Goal: Communication & Community: Answer question/provide support

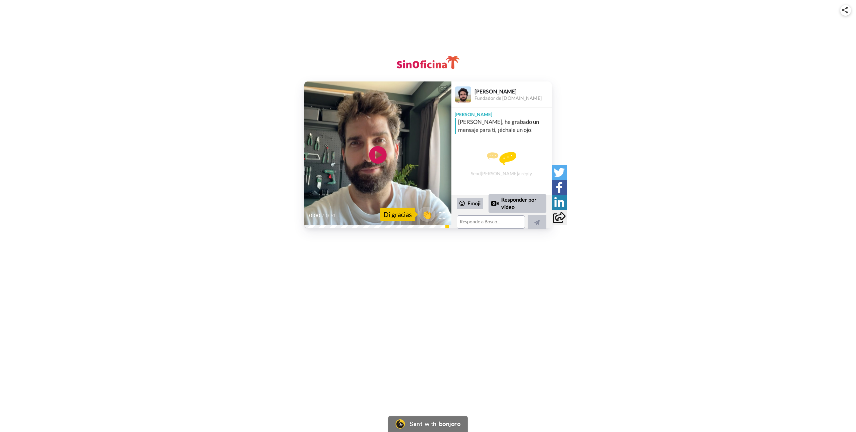
click at [379, 152] on icon at bounding box center [378, 155] width 18 height 18
click at [444, 216] on img at bounding box center [441, 216] width 7 height 7
click at [369, 163] on video at bounding box center [377, 155] width 147 height 147
click at [350, 155] on video at bounding box center [377, 155] width 147 height 147
click at [441, 217] on img at bounding box center [441, 216] width 7 height 7
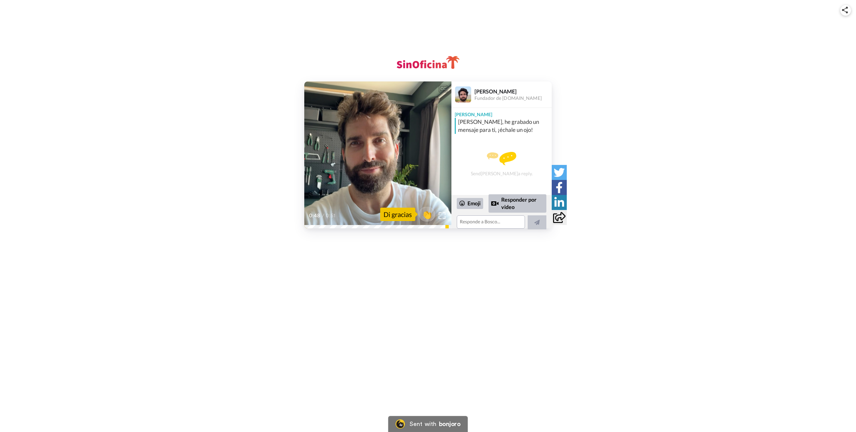
drag, startPoint x: 226, startPoint y: 163, endPoint x: 204, endPoint y: 174, distance: 25.1
click at [227, 163] on div "CC Play/Pause Nada más [PERSON_NAME], que pases un grandísimo comienzo de seman…" at bounding box center [428, 155] width 856 height 147
click at [197, 176] on div "CC Play/Pause Nada más [PERSON_NAME], que pases un grandísimo comienzo de seman…" at bounding box center [428, 155] width 856 height 147
click at [225, 164] on div "CC Play/Pause Nada más [PERSON_NAME], que pases un grandísimo comienzo de seman…" at bounding box center [428, 155] width 856 height 147
drag, startPoint x: 465, startPoint y: 122, endPoint x: 506, endPoint y: 125, distance: 40.5
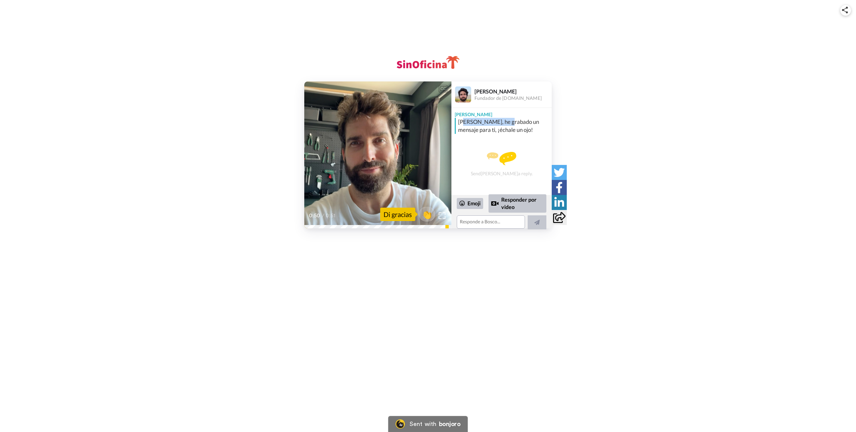
click at [506, 125] on div "[PERSON_NAME], he grabado un mensaje para ti, ¡échale un ojo!" at bounding box center [504, 126] width 92 height 16
drag, startPoint x: 482, startPoint y: 98, endPoint x: 525, endPoint y: 96, distance: 43.2
click at [525, 96] on div "Fundador de [DOMAIN_NAME]" at bounding box center [512, 99] width 77 height 6
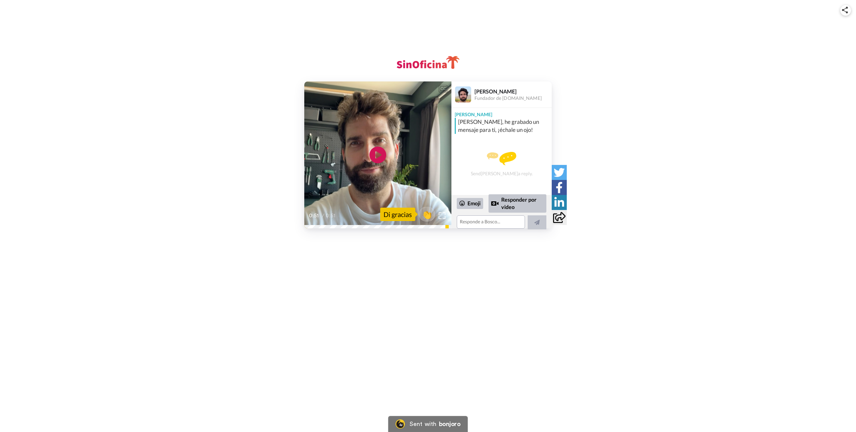
click at [486, 89] on div "[PERSON_NAME]" at bounding box center [512, 91] width 77 height 6
click at [215, 175] on div "CC Play/Pause 0:51 / 0:51 👏 Di gracias [PERSON_NAME] Fundador de [DOMAIN_NAME] …" at bounding box center [428, 155] width 856 height 147
click at [260, 169] on div "CC Play/Pause 0:51 / 0:51 👏 Di gracias [PERSON_NAME] Fundador de [DOMAIN_NAME] …" at bounding box center [428, 155] width 856 height 147
drag, startPoint x: 475, startPoint y: 124, endPoint x: 493, endPoint y: 142, distance: 26.0
click at [493, 142] on div "[PERSON_NAME] Hola [PERSON_NAME], he grabado un mensaje para ti, ¡échale un ojo…" at bounding box center [501, 151] width 100 height 87
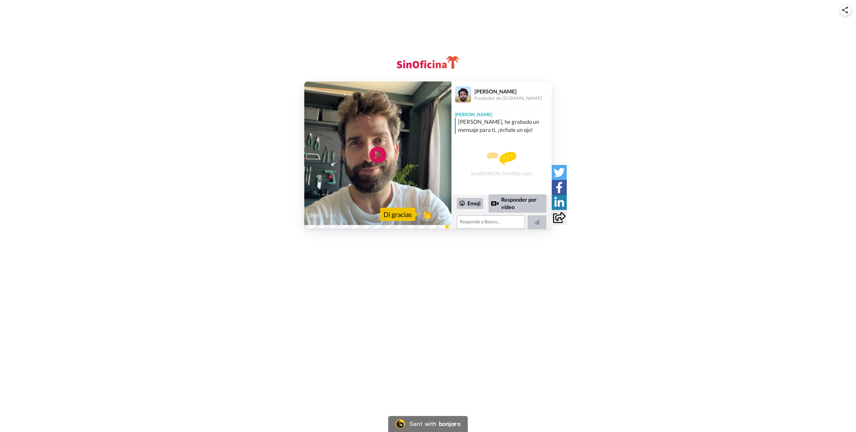
click at [505, 134] on div "Send [PERSON_NAME] a reply." at bounding box center [501, 163] width 100 height 58
drag, startPoint x: 481, startPoint y: 172, endPoint x: 514, endPoint y: 175, distance: 33.6
click at [514, 175] on div "Send [PERSON_NAME] a reply." at bounding box center [501, 164] width 100 height 55
click at [521, 172] on div "Send [PERSON_NAME] a reply." at bounding box center [501, 164] width 100 height 55
click at [481, 225] on textarea at bounding box center [490, 222] width 68 height 13
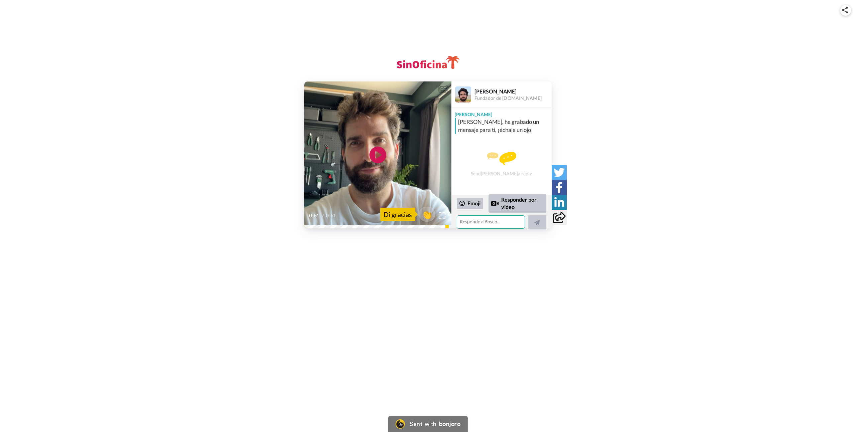
click at [477, 225] on textarea at bounding box center [490, 222] width 68 height 13
click at [477, 220] on textarea "Buenas [PERSON_NAME], muchas gracias por la bienvenida! no esperaba el video pa…" at bounding box center [489, 217] width 66 height 23
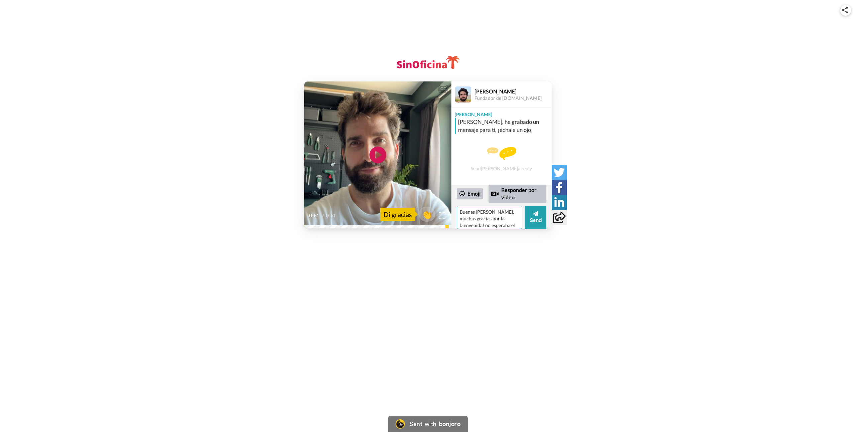
drag, startPoint x: 470, startPoint y: 219, endPoint x: 495, endPoint y: 219, distance: 25.4
click at [495, 219] on textarea "Buenas [PERSON_NAME], muchas gracias por la bienvenida! no esperaba el video pa…" at bounding box center [489, 217] width 66 height 23
click at [499, 219] on textarea "Buenas [PERSON_NAME], muchas gracias por la bienvenida! no esperaba el video pa…" at bounding box center [489, 217] width 66 height 23
drag, startPoint x: 482, startPoint y: 226, endPoint x: 503, endPoint y: 226, distance: 21.7
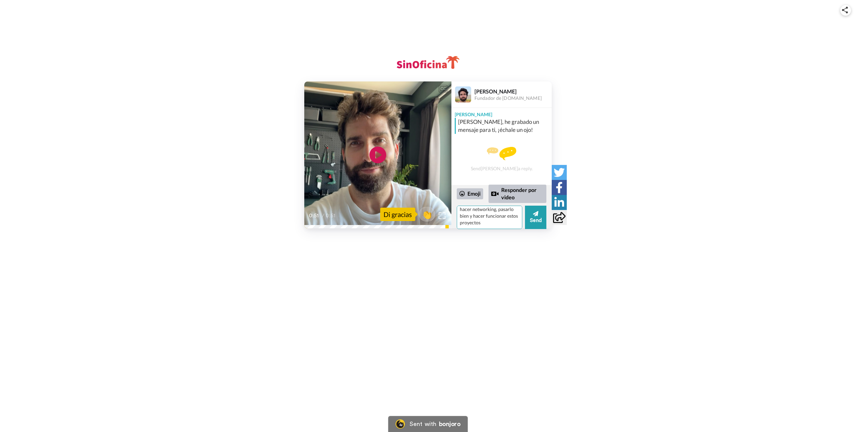
click at [503, 226] on textarea "Buenas [PERSON_NAME], muchas gracias por la bienvenida! no esperaba el video pa…" at bounding box center [489, 217] width 66 height 23
click at [509, 215] on textarea "Buenas [PERSON_NAME], muchas gracias por la bienvenida! no esperaba el video pa…" at bounding box center [489, 217] width 66 height 23
click at [507, 220] on textarea "Buenas [PERSON_NAME], muchas gracias por la bienvenida! no esperaba el video pa…" at bounding box center [489, 217] width 66 height 23
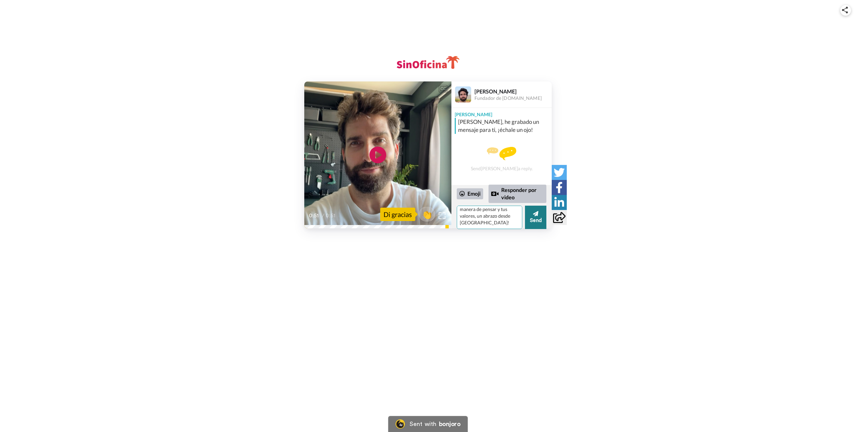
type textarea "Buenas [PERSON_NAME], muchas gracias por la bienvenida! no esperaba el video pa…"
click at [536, 218] on button "Send" at bounding box center [535, 217] width 21 height 23
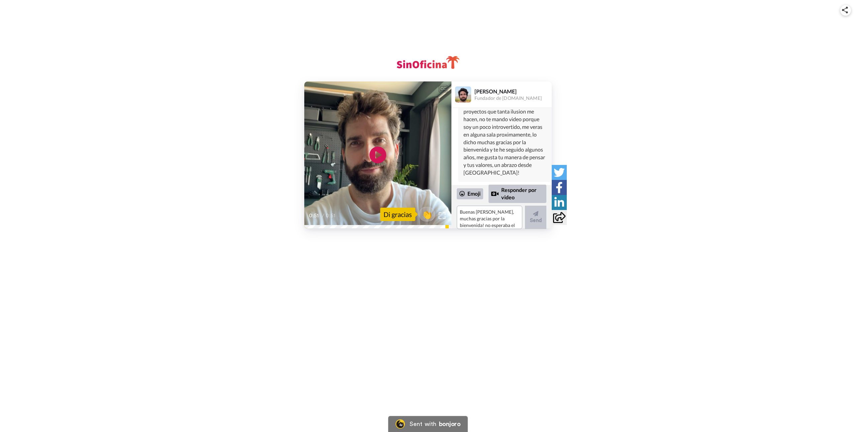
scroll to position [0, 0]
click at [215, 170] on div "CC Play/Pause 0:51 / 0:51 👏 Di gracias [PERSON_NAME] Fundador de [DOMAIN_NAME] …" at bounding box center [428, 155] width 856 height 147
